Goal: Task Accomplishment & Management: Use online tool/utility

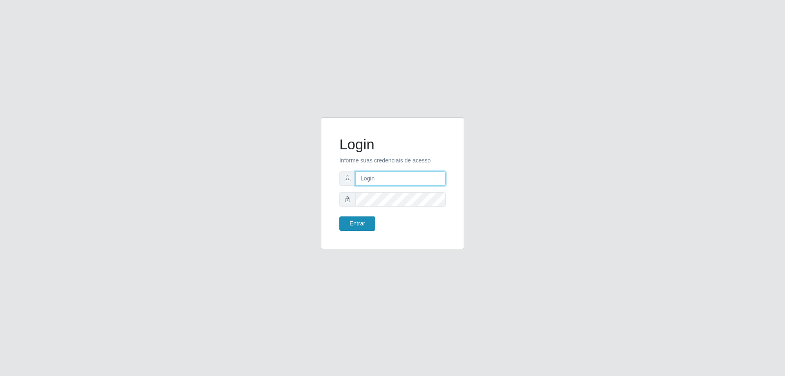
type input "[EMAIL_ADDRESS][DOMAIN_NAME]"
click at [355, 221] on button "Entrar" at bounding box center [358, 223] width 36 height 14
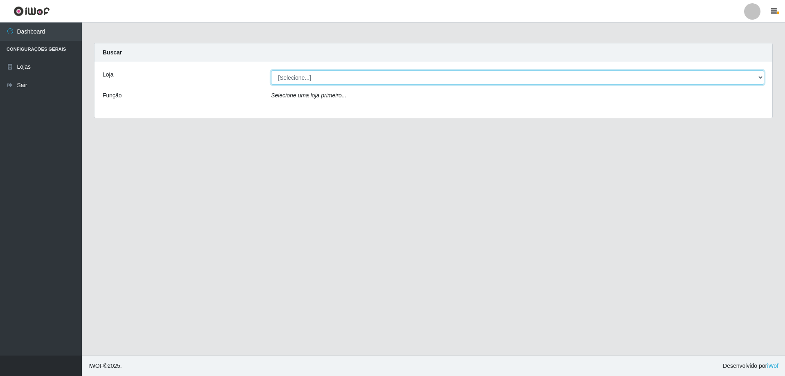
click at [304, 74] on select "[Selecione...] SuperShow Bis - [GEOGRAPHIC_DATA]" at bounding box center [517, 77] width 493 height 14
select select "59"
click at [271, 70] on select "[Selecione...] SuperShow Bis - [GEOGRAPHIC_DATA]" at bounding box center [517, 77] width 493 height 14
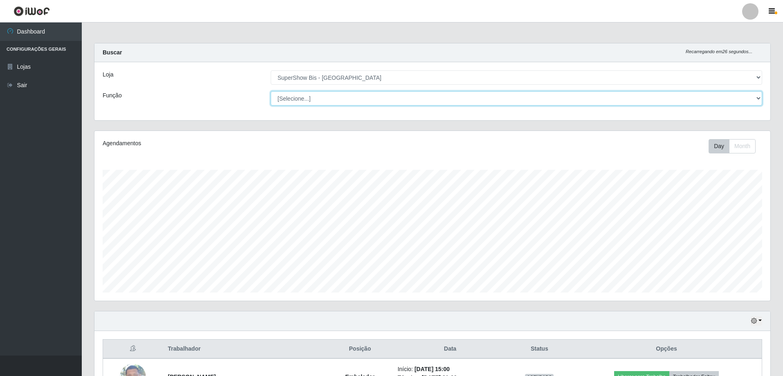
click at [303, 101] on select "[Selecione...] ASG ASG + ASG ++ Auxiliar de Cozinha Embalador Embalador + Embal…" at bounding box center [517, 98] width 492 height 14
click at [313, 98] on select "[Selecione...] ASG ASG + ASG ++ Auxiliar de Cozinha Embalador Embalador + Embal…" at bounding box center [517, 98] width 492 height 14
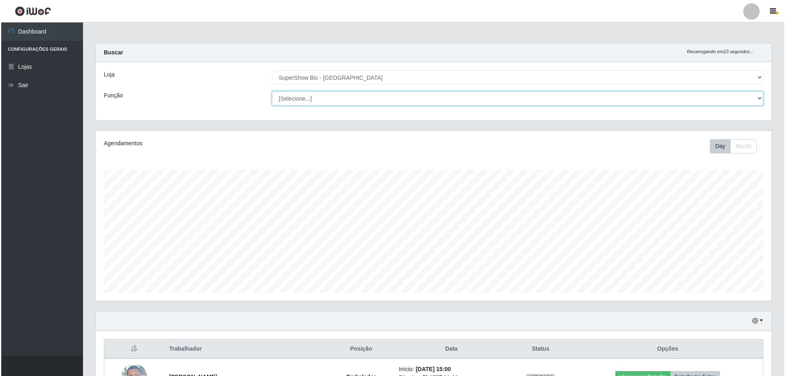
scroll to position [94, 0]
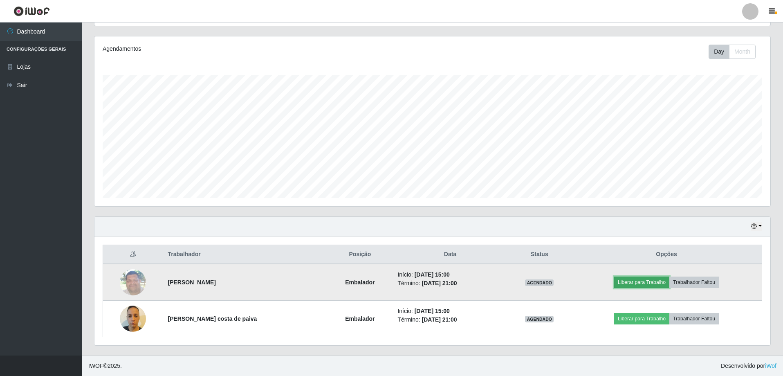
click at [643, 277] on button "Liberar para Trabalho" at bounding box center [641, 282] width 55 height 11
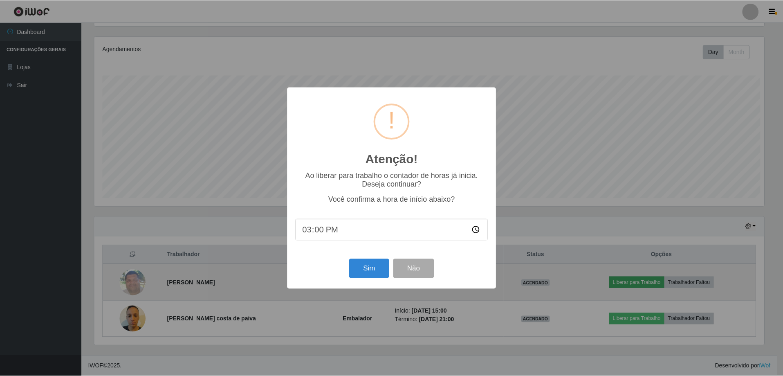
scroll to position [170, 672]
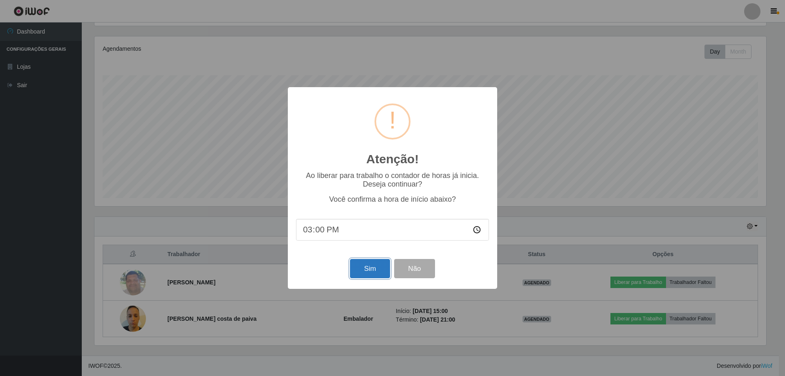
click at [369, 274] on button "Sim" at bounding box center [370, 268] width 40 height 19
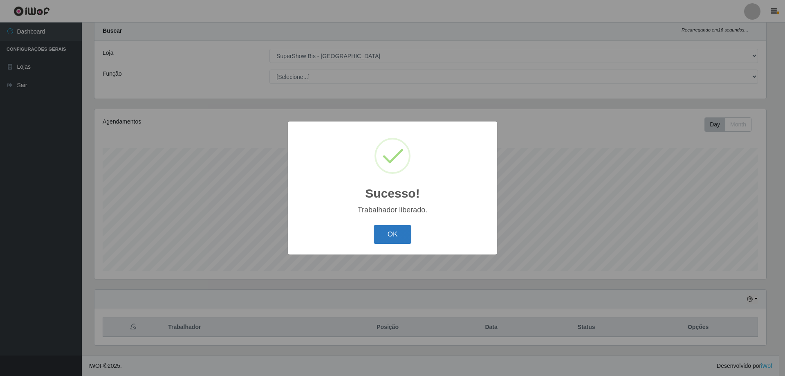
click at [387, 237] on button "OK" at bounding box center [393, 234] width 38 height 19
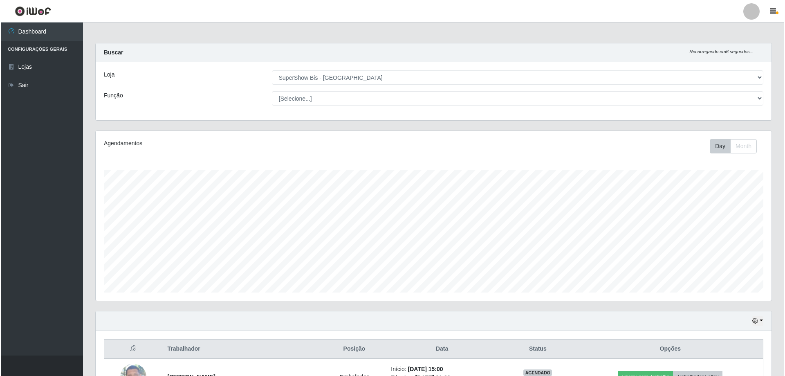
scroll to position [94, 0]
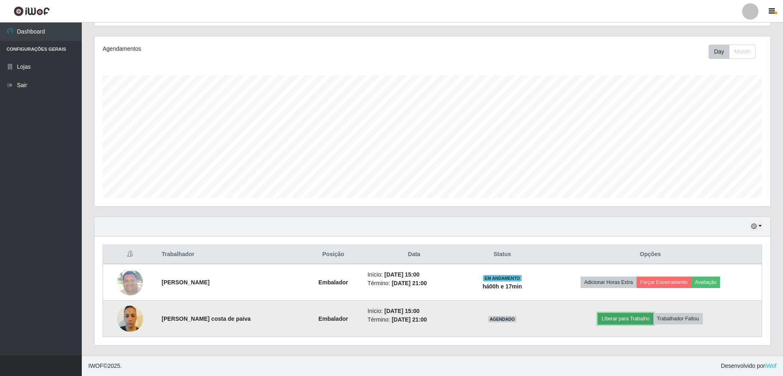
click at [616, 316] on button "Liberar para Trabalho" at bounding box center [625, 318] width 55 height 11
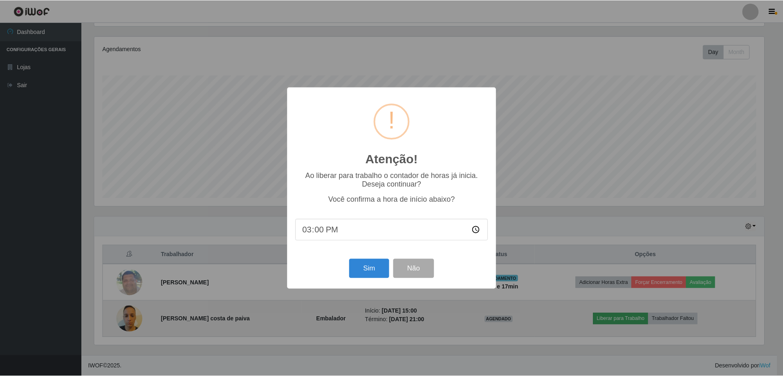
scroll to position [170, 672]
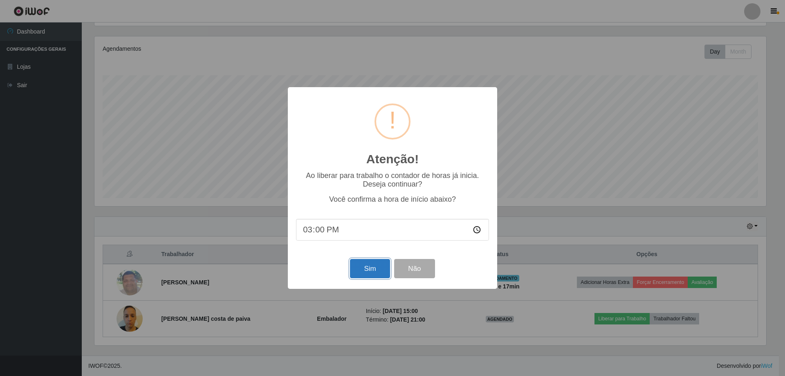
click at [369, 269] on button "Sim" at bounding box center [370, 268] width 40 height 19
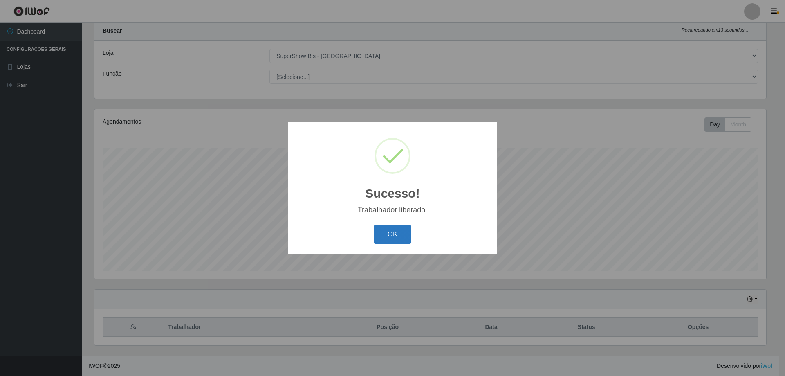
click at [398, 238] on button "OK" at bounding box center [393, 234] width 38 height 19
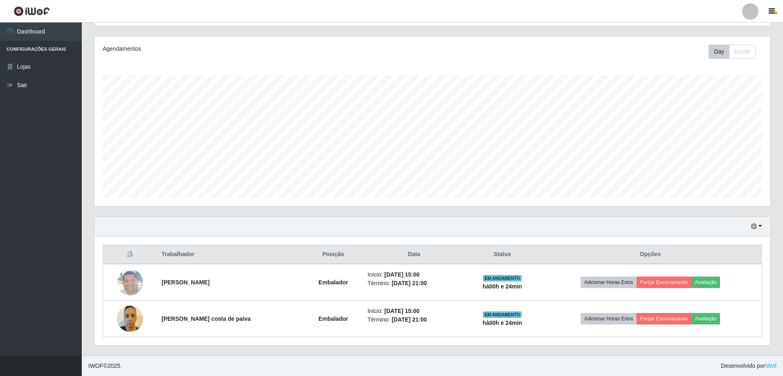
scroll to position [0, 0]
